Goal: Information Seeking & Learning: Learn about a topic

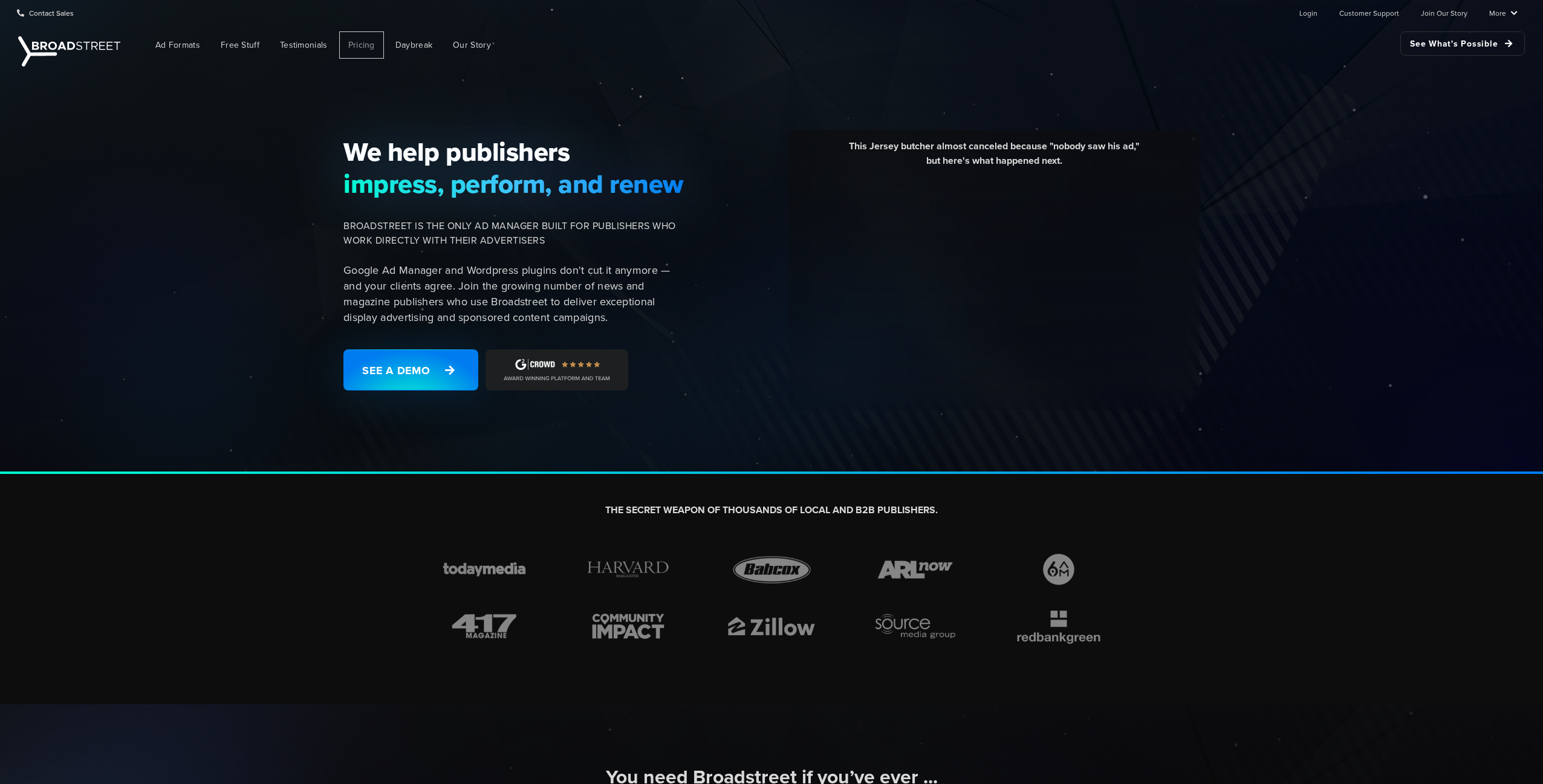
click at [355, 42] on span "Pricing" at bounding box center [362, 44] width 27 height 13
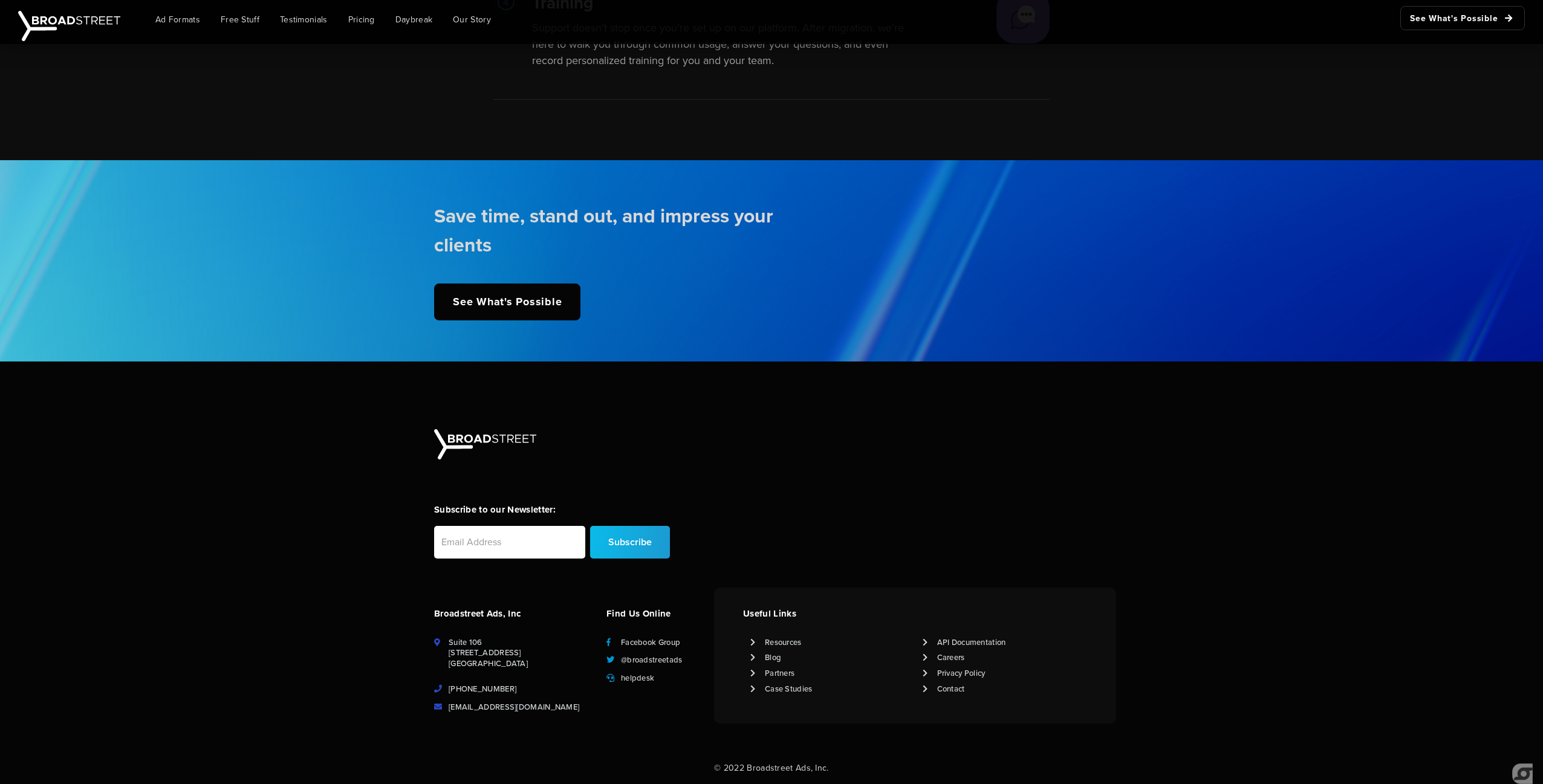
click at [932, 640] on li "API Documentation" at bounding box center [1002, 642] width 158 height 11
click at [924, 639] on icon at bounding box center [926, 642] width 6 height 8
click at [923, 643] on icon at bounding box center [926, 642] width 6 height 8
click at [927, 643] on icon at bounding box center [926, 642] width 6 height 8
drag, startPoint x: 925, startPoint y: 644, endPoint x: 932, endPoint y: 644, distance: 7.0
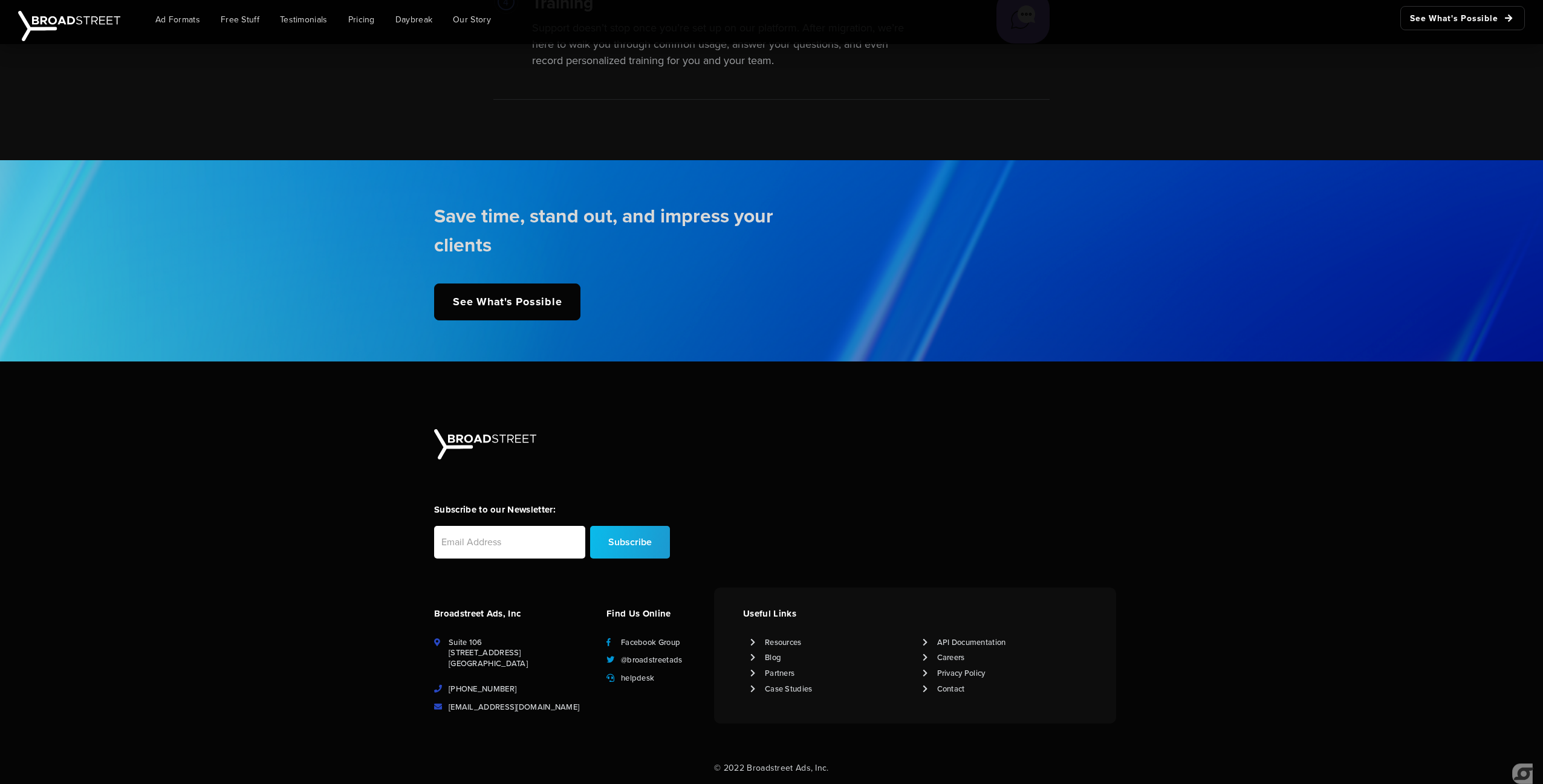
click at [925, 644] on icon at bounding box center [926, 642] width 6 height 8
click at [957, 646] on link "API Documentation" at bounding box center [972, 642] width 69 height 11
